Goal: Task Accomplishment & Management: Use online tool/utility

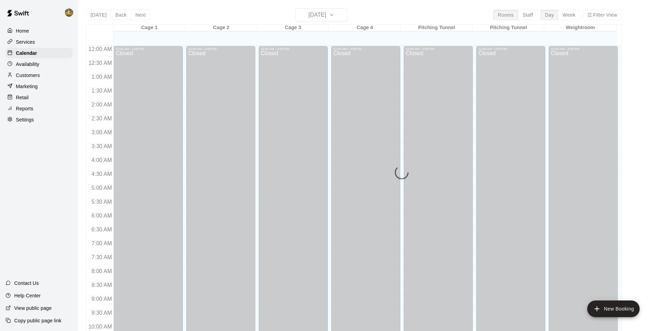
scroll to position [352, 0]
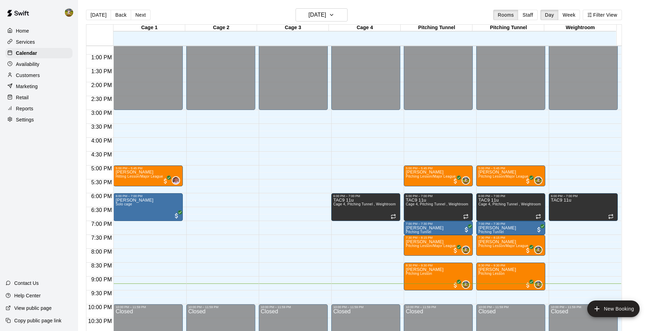
click at [37, 77] on p "Customers" at bounding box center [28, 75] width 24 height 7
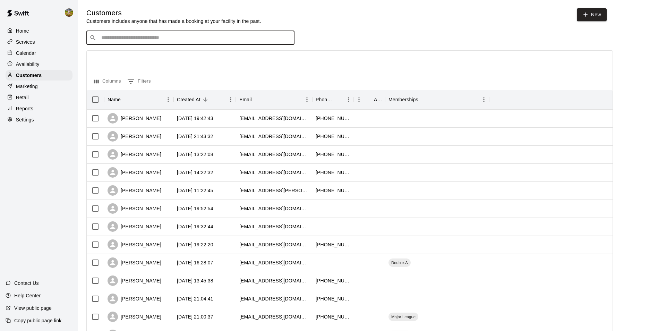
click at [164, 36] on input "Search customers by name or email" at bounding box center [195, 37] width 192 height 7
type input "****"
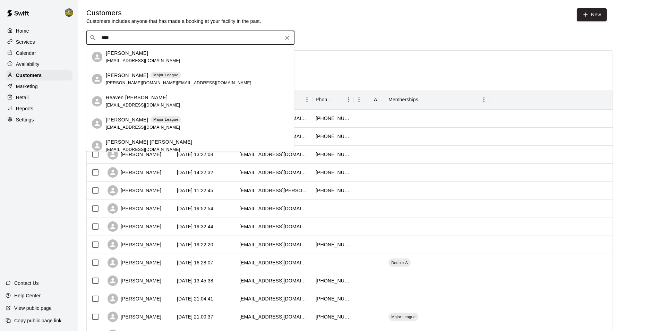
click at [153, 121] on p "Major League" at bounding box center [165, 120] width 25 height 6
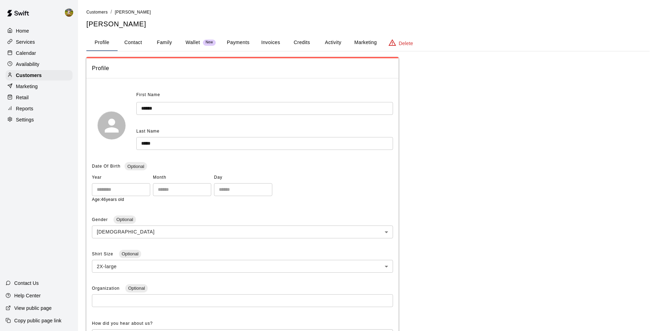
click at [240, 41] on button "Payments" at bounding box center [238, 42] width 34 height 17
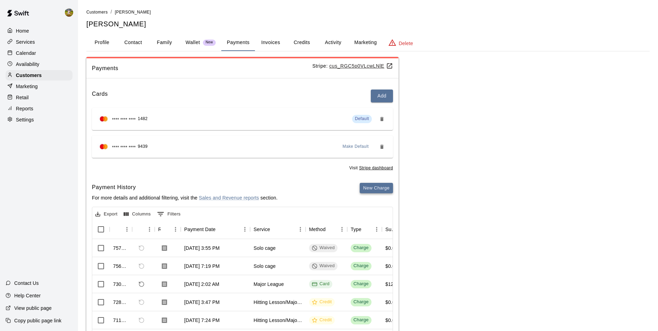
click at [375, 190] on button "New Charge" at bounding box center [376, 188] width 33 height 11
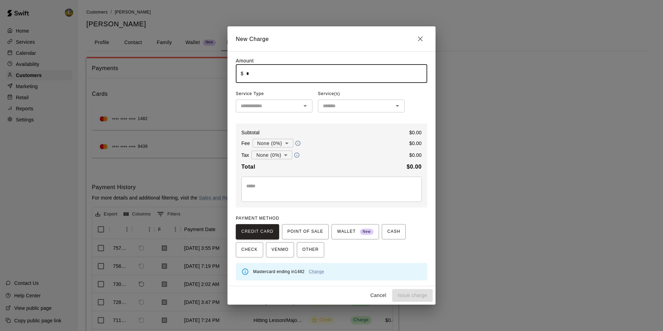
click at [311, 78] on input "*" at bounding box center [336, 73] width 181 height 18
type input "****"
click at [284, 145] on body "Home Services Calendar Availability Customers Marketing Retail Reports Settings…" at bounding box center [331, 189] width 663 height 378
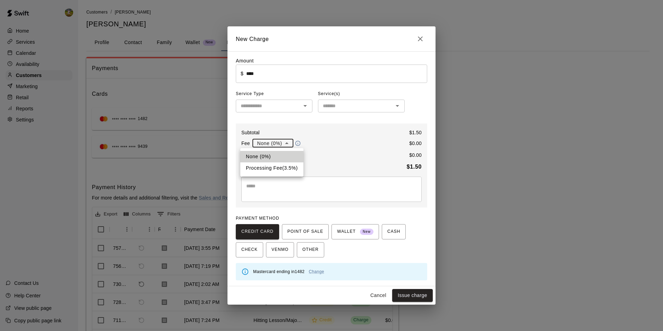
click at [285, 171] on li "Processing Fee ( 3.5 % )" at bounding box center [271, 167] width 63 height 11
type input "**********"
click at [281, 157] on body "Home Services Calendar Availability Customers Marketing Retail Reports Settings…" at bounding box center [331, 189] width 663 height 378
click at [282, 178] on li "Sales Tax ( 8.25 %)" at bounding box center [271, 179] width 52 height 11
type input "**********"
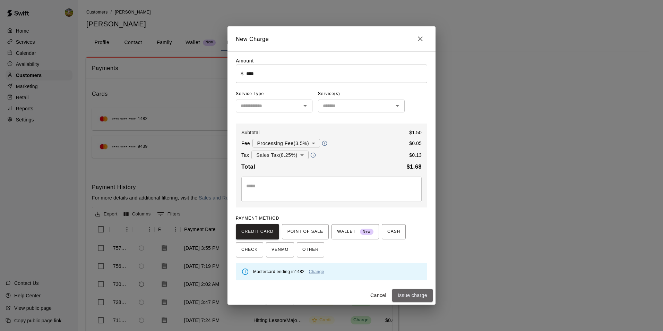
click at [399, 300] on button "Issue charge" at bounding box center [412, 295] width 41 height 13
type input "*"
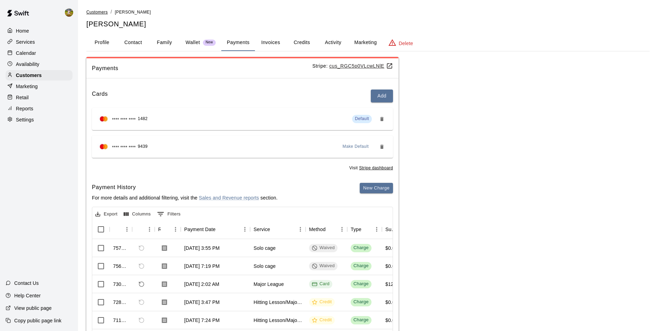
click at [100, 11] on span "Customers" at bounding box center [96, 12] width 21 height 5
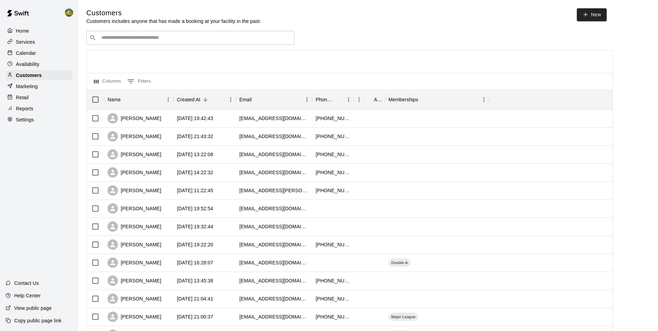
click at [179, 34] on div "​ ​" at bounding box center [190, 38] width 208 height 14
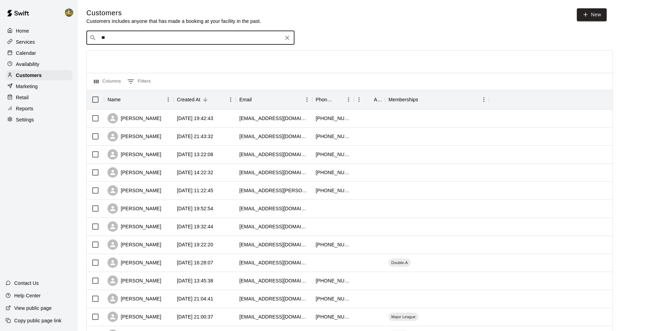
type input "***"
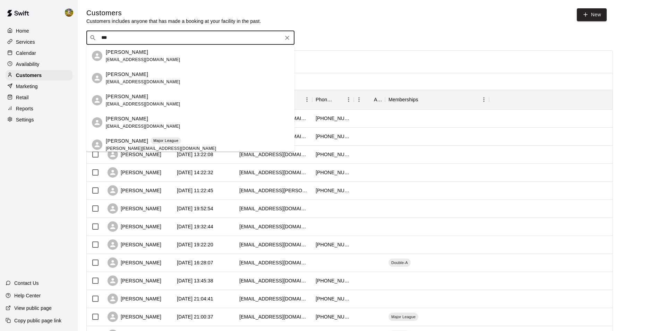
scroll to position [50, 0]
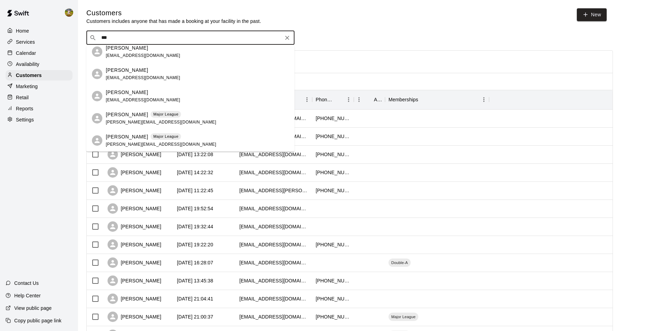
click at [171, 120] on div "[PERSON_NAME] Major League [PERSON_NAME][EMAIL_ADDRESS][DOMAIN_NAME]" at bounding box center [161, 118] width 110 height 15
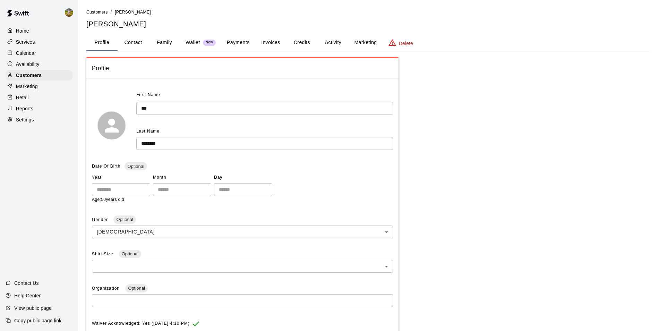
click at [204, 40] on span "New" at bounding box center [209, 42] width 13 height 5
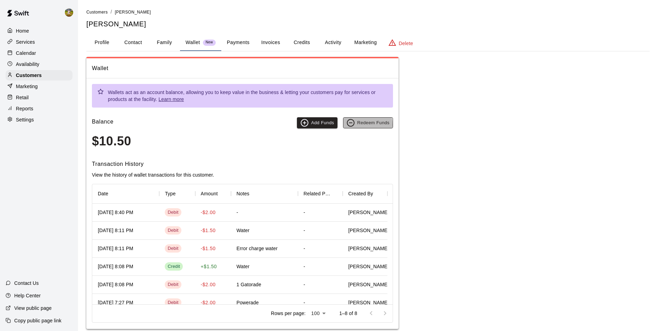
click at [359, 124] on button "Redeem Funds" at bounding box center [368, 122] width 50 height 11
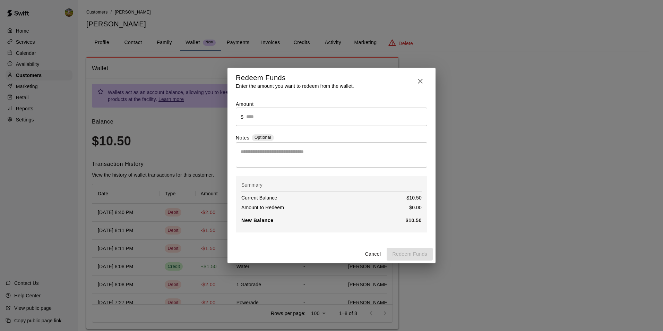
click at [354, 117] on input "text" at bounding box center [336, 116] width 181 height 18
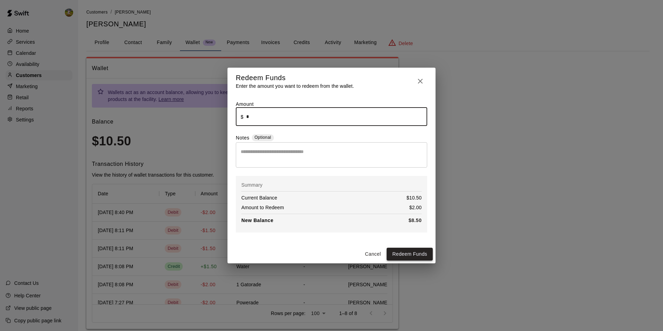
type input "****"
click at [423, 256] on button "Redeem Funds" at bounding box center [410, 254] width 46 height 13
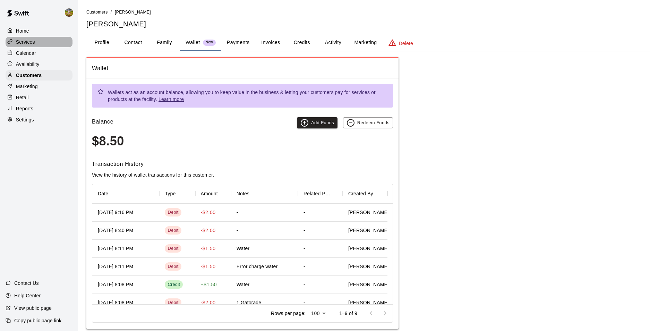
click at [25, 42] on p "Services" at bounding box center [25, 41] width 19 height 7
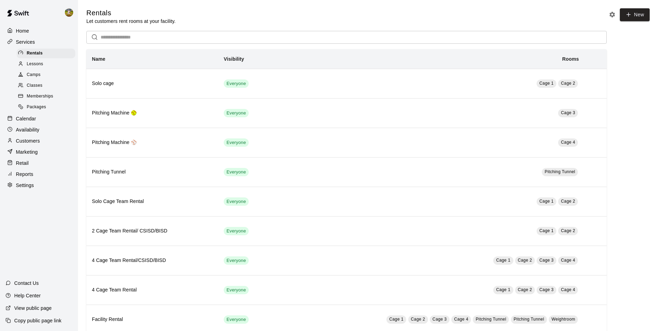
click at [50, 141] on div "Customers" at bounding box center [39, 141] width 67 height 10
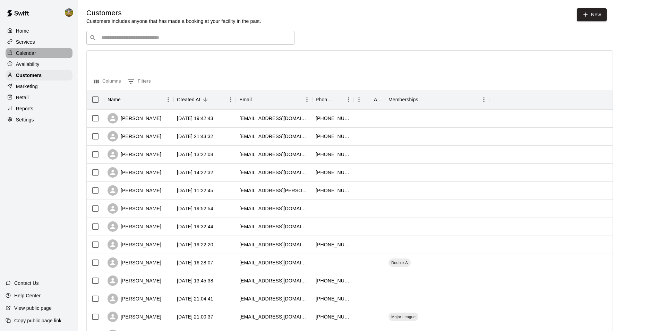
click at [45, 54] on div "Calendar" at bounding box center [39, 53] width 67 height 10
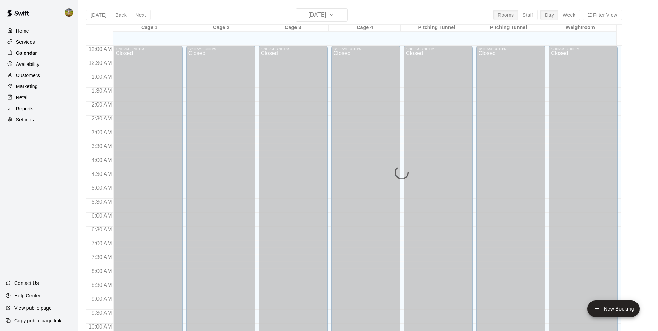
scroll to position [352, 0]
